Goal: Transaction & Acquisition: Book appointment/travel/reservation

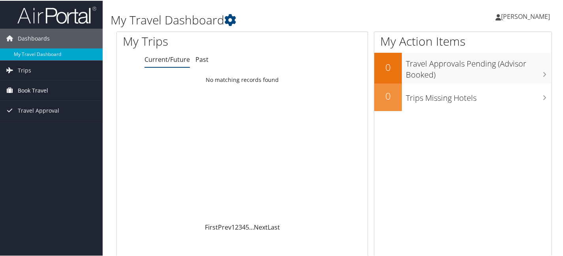
click at [38, 89] on span "Book Travel" at bounding box center [33, 90] width 30 height 20
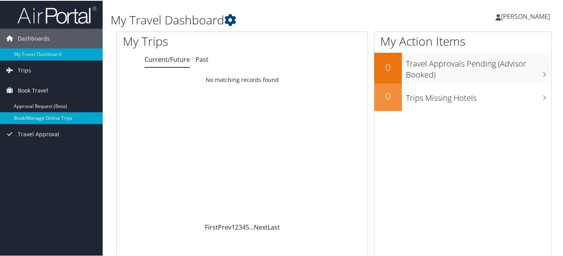
click at [36, 115] on link "Book/Manage Online Trips" at bounding box center [51, 118] width 103 height 12
